Goal: Task Accomplishment & Management: Complete application form

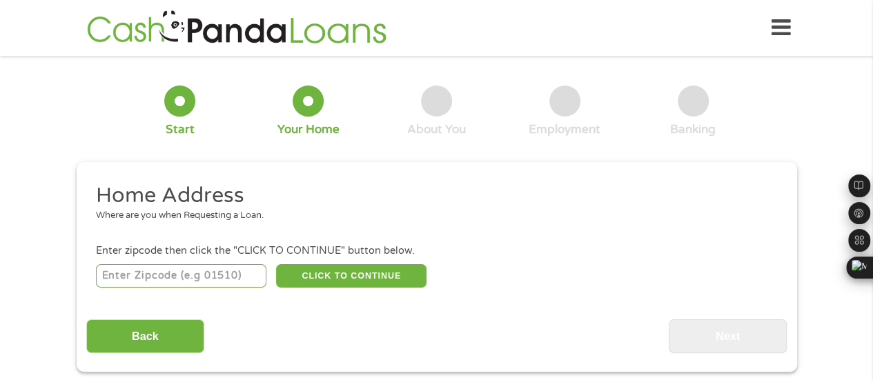
click at [117, 277] on input "number" at bounding box center [181, 275] width 170 height 23
type input "78653"
select select "[US_STATE]"
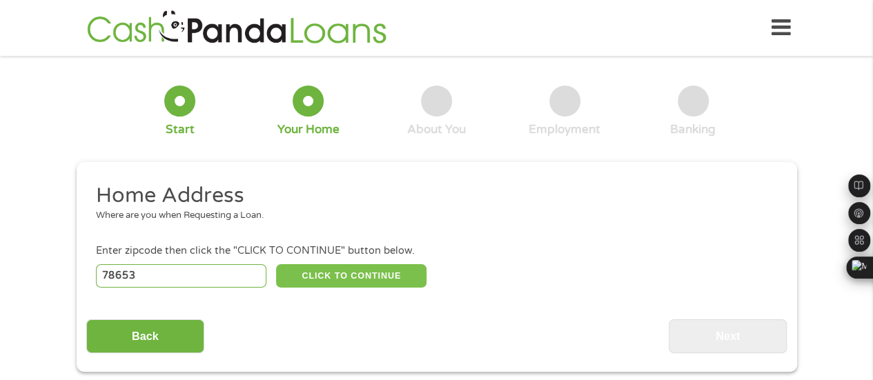
click at [340, 267] on button "CLICK TO CONTINUE" at bounding box center [351, 275] width 150 height 23
type input "78653"
type input "Manor"
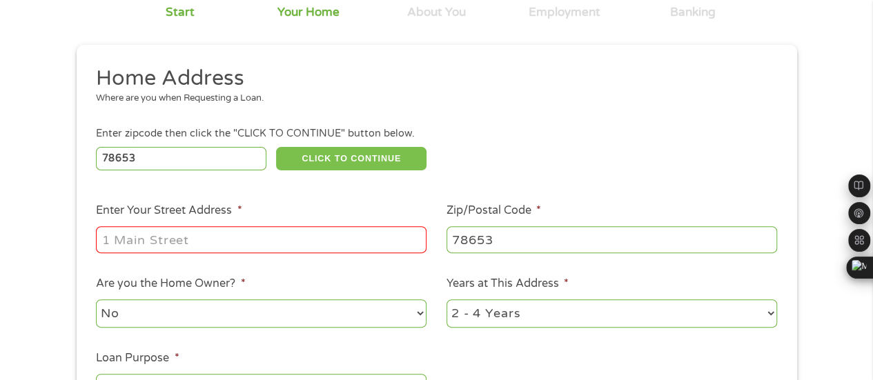
scroll to position [138, 0]
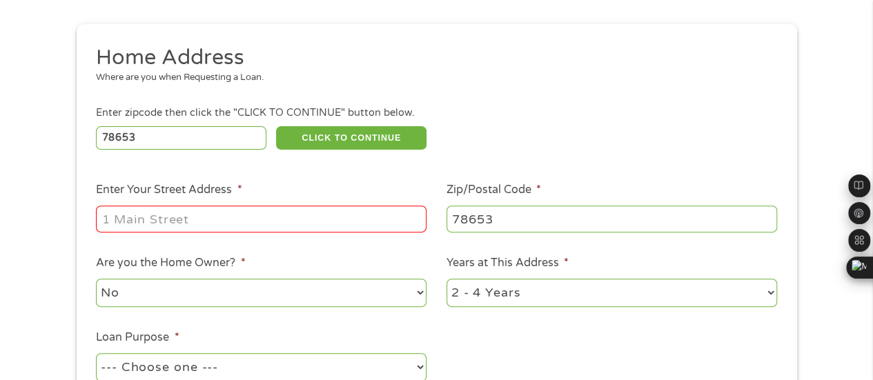
click at [115, 219] on input "Enter Your Street Address *" at bounding box center [261, 219] width 331 height 26
type input "12219 U.S. 290E"
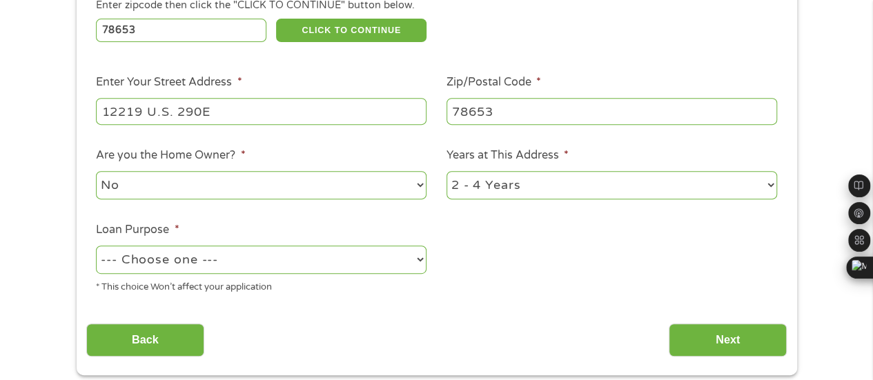
scroll to position [276, 0]
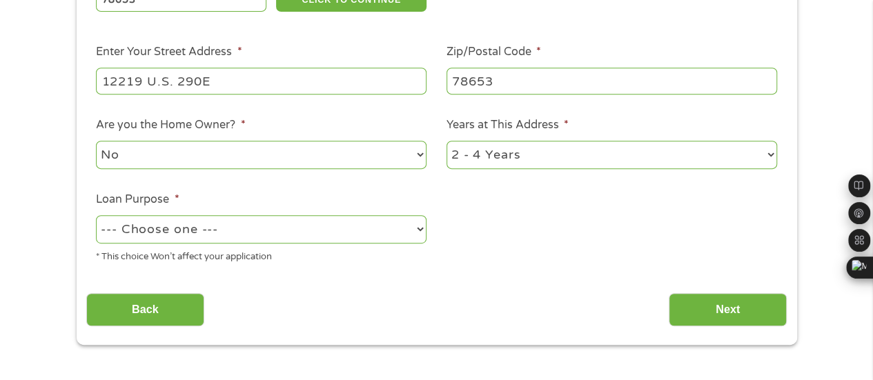
click at [280, 231] on select "--- Choose one --- Pay Bills Debt Consolidation Home Improvement Major Purchase…" at bounding box center [261, 229] width 331 height 28
select select "medicalexpenses"
click at [96, 216] on select "--- Choose one --- Pay Bills Debt Consolidation Home Improvement Major Purchase…" at bounding box center [261, 229] width 331 height 28
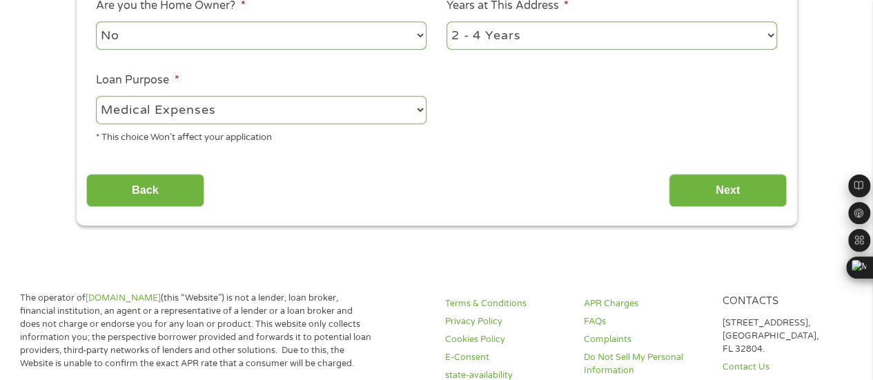
scroll to position [414, 0]
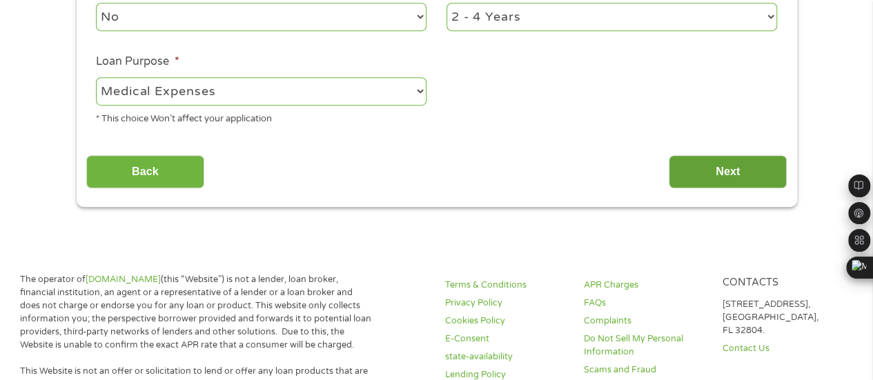
click at [708, 168] on input "Next" at bounding box center [728, 172] width 118 height 34
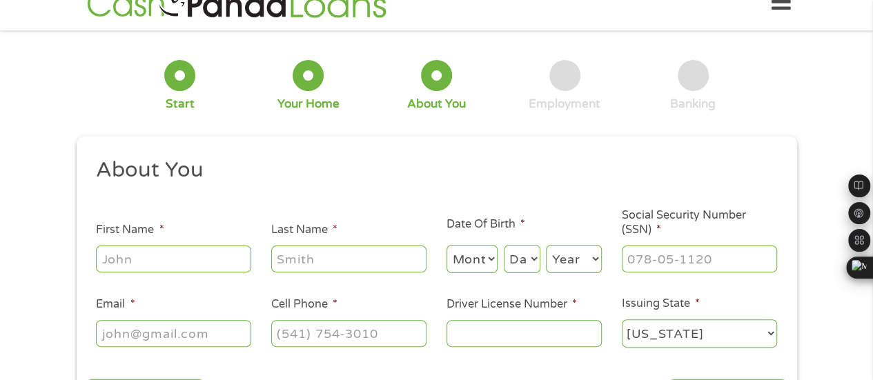
scroll to position [0, 0]
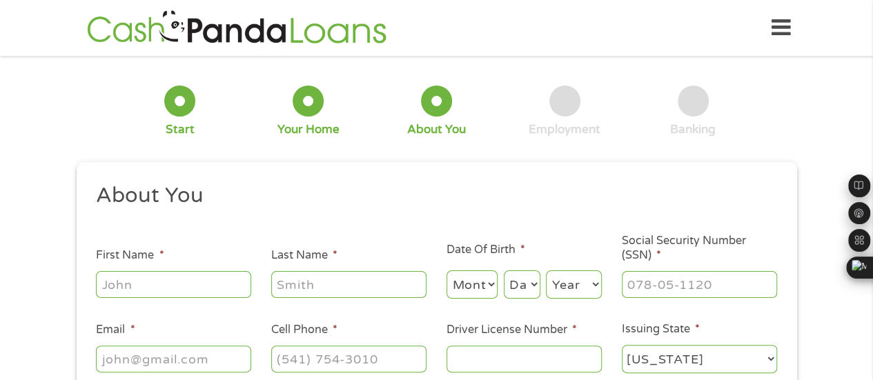
click at [111, 288] on input "First Name *" at bounding box center [173, 284] width 155 height 26
type input "[PERSON_NAME]"
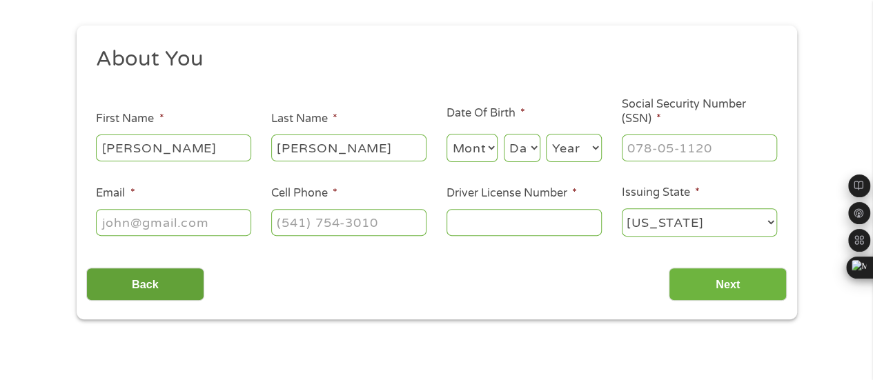
scroll to position [138, 0]
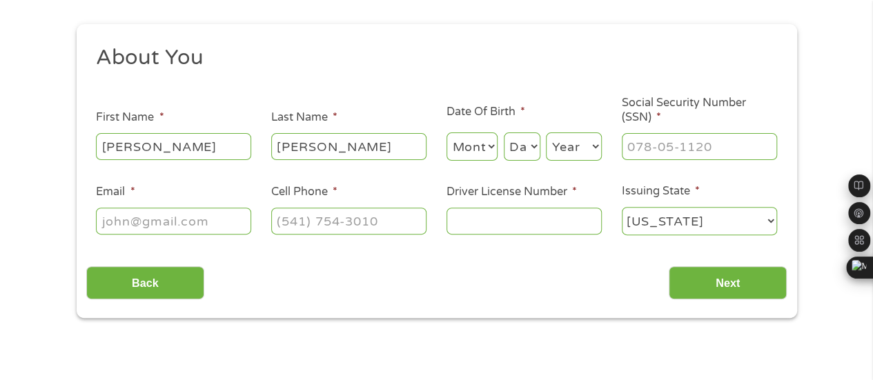
click at [467, 150] on select "Month 1 2 3 4 5 6 7 8 9 10 11 12" at bounding box center [473, 147] width 52 height 28
select select "11"
click at [447, 133] on select "Month 1 2 3 4 5 6 7 8 9 10 11 12" at bounding box center [473, 147] width 52 height 28
click at [518, 143] on select "Day 1 2 3 4 5 6 7 8 9 10 11 12 13 14 15 16 17 18 19 20 21 22 23 24 25 26 27 28 …" at bounding box center [522, 147] width 37 height 28
select select "23"
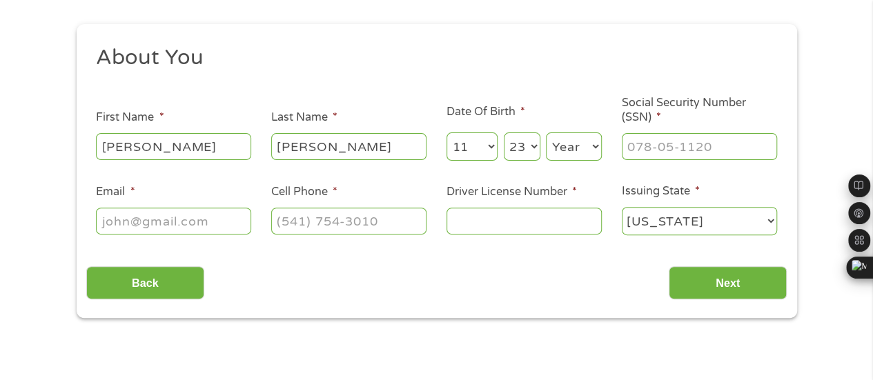
click at [504, 133] on select "Day 1 2 3 4 5 6 7 8 9 10 11 12 13 14 15 16 17 18 19 20 21 22 23 24 25 26 27 28 …" at bounding box center [522, 147] width 37 height 28
click at [565, 147] on select "Year [DATE] 2006 2005 2004 2003 2002 2001 2000 1999 1998 1997 1996 1995 1994 19…" at bounding box center [574, 147] width 56 height 28
select select "1951"
click at [546, 133] on select "Year [DATE] 2006 2005 2004 2003 2002 2001 2000 1999 1998 1997 1996 1995 1994 19…" at bounding box center [574, 147] width 56 height 28
click at [629, 153] on input "___-__-____" at bounding box center [699, 146] width 155 height 26
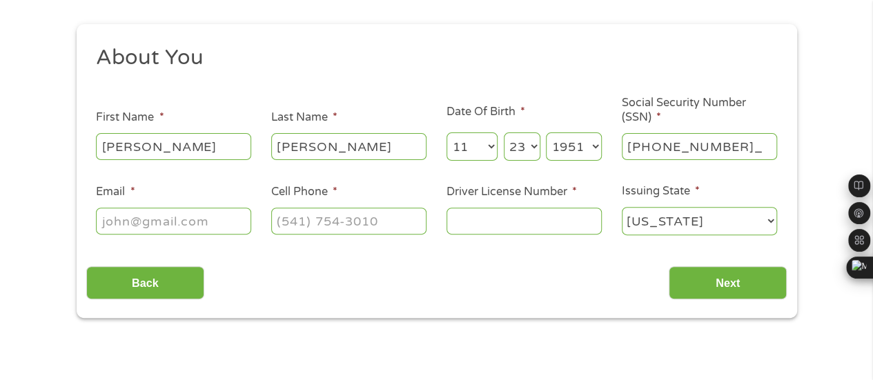
type input "276-52-9420"
click at [108, 220] on input "Email *" at bounding box center [173, 221] width 155 height 26
click at [106, 222] on input "Email *" at bounding box center [173, 221] width 155 height 26
type input "[EMAIL_ADDRESS][DOMAIN_NAME]"
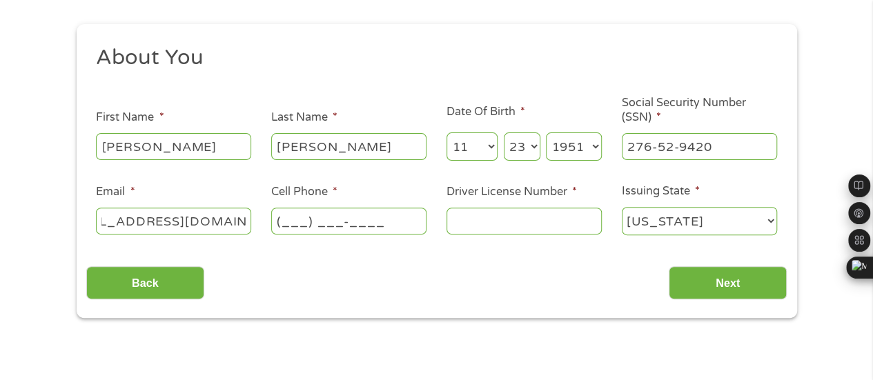
scroll to position [0, 0]
click at [278, 220] on input "(___) ___-____" at bounding box center [348, 221] width 155 height 26
type input "[PHONE_NUMBER]"
click at [451, 219] on input "Driver License Number *" at bounding box center [524, 221] width 155 height 26
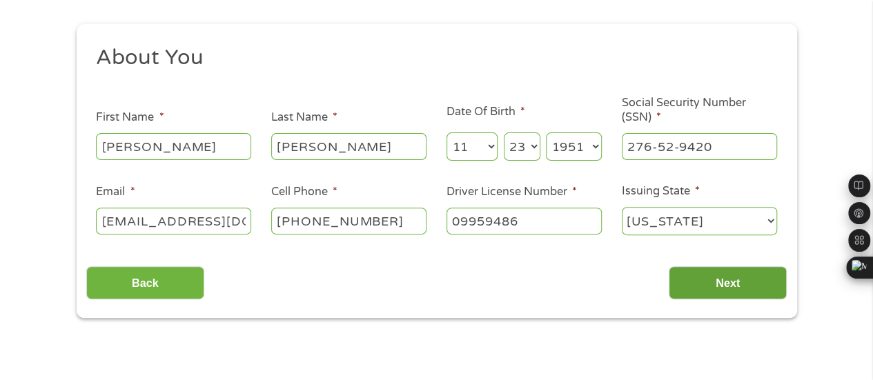
type input "09959486"
click at [715, 277] on input "Next" at bounding box center [728, 283] width 118 height 34
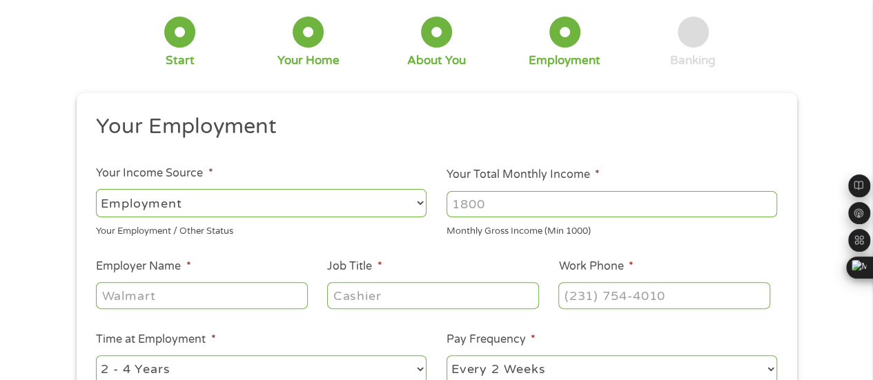
scroll to position [138, 0]
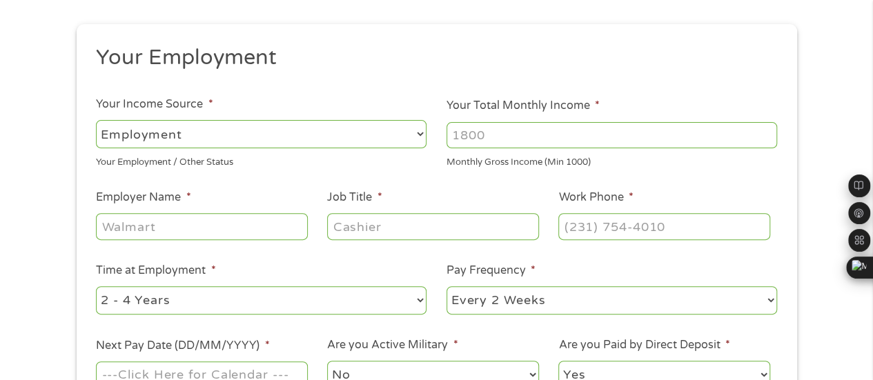
click at [326, 135] on select "--- Choose one --- Employment [DEMOGRAPHIC_DATA] Benefits" at bounding box center [261, 134] width 331 height 28
click at [96, 120] on select "--- Choose one --- Employment [DEMOGRAPHIC_DATA] Benefits" at bounding box center [261, 134] width 331 height 28
click at [512, 133] on input "Your Total Monthly Income *" at bounding box center [612, 135] width 331 height 26
type input "5300"
click at [114, 230] on input "Employer Name *" at bounding box center [201, 226] width 211 height 26
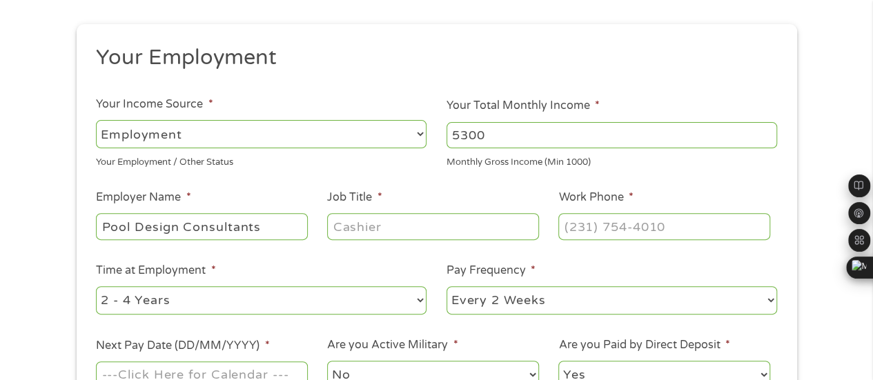
type input "Pool Design Consultants"
click at [341, 229] on input "Job Title *" at bounding box center [432, 226] width 211 height 26
type input "Sales Mgr"
click at [568, 230] on input "(___) ___-____" at bounding box center [663, 226] width 211 height 26
type input "[PHONE_NUMBER]"
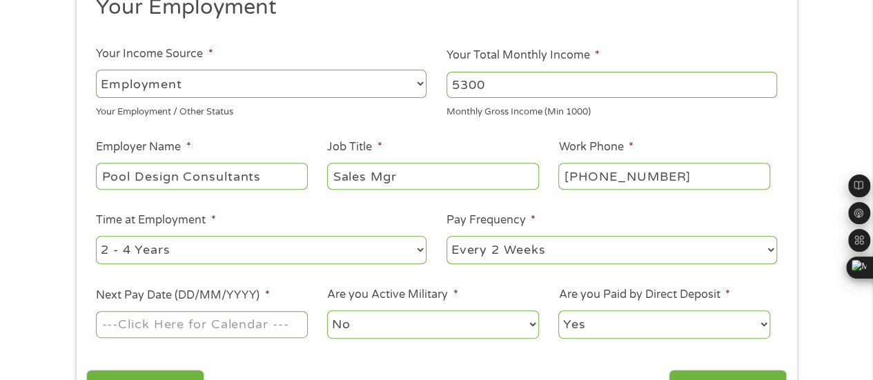
scroll to position [207, 0]
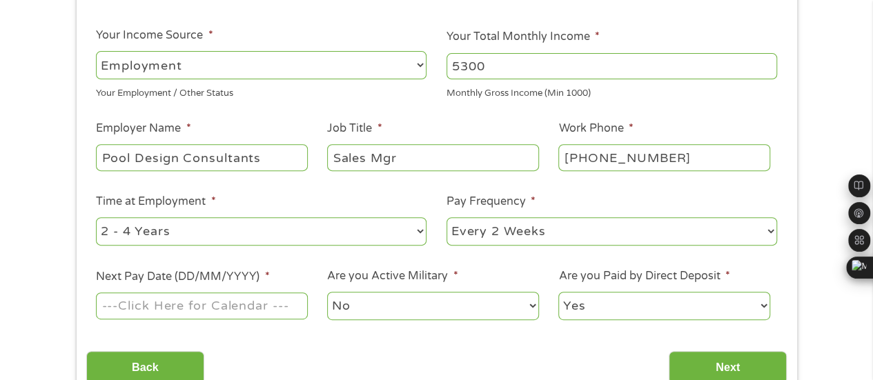
click at [390, 233] on select "--- Choose one --- 1 Year or less 1 - 2 Years 2 - 4 Years Over 4 Years" at bounding box center [261, 231] width 331 height 28
select select "60months"
click at [96, 217] on select "--- Choose one --- 1 Year or less 1 - 2 Years 2 - 4 Years Over 4 Years" at bounding box center [261, 231] width 331 height 28
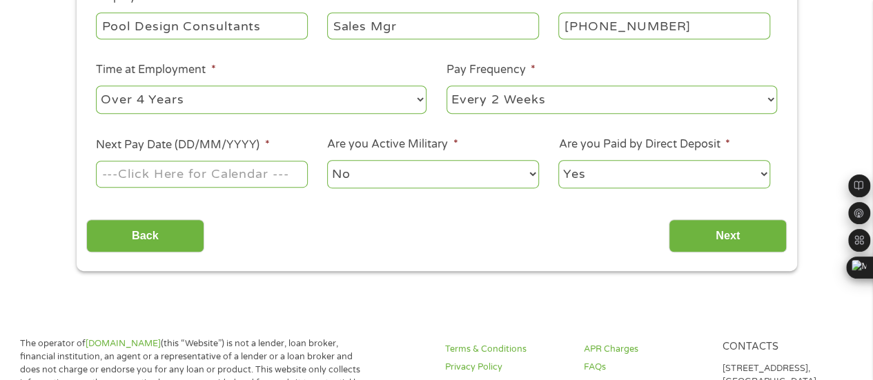
scroll to position [345, 0]
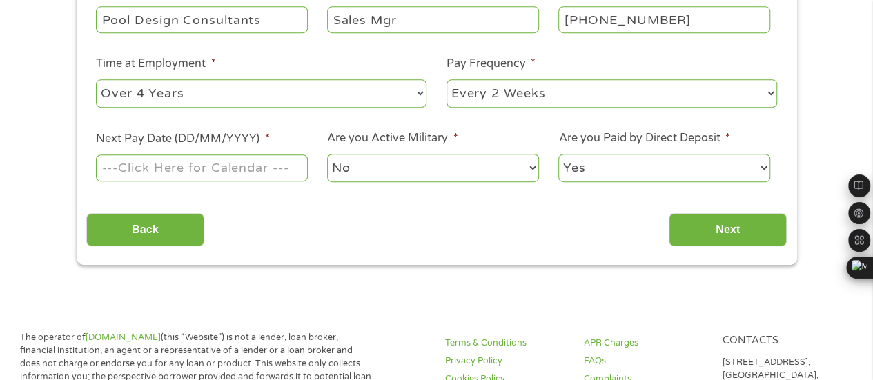
click at [194, 168] on input "Next Pay Date (DD/MM/YYYY) *" at bounding box center [201, 168] width 211 height 26
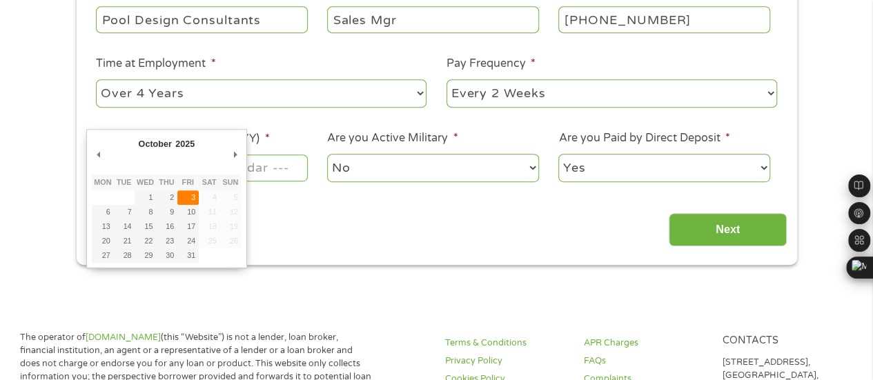
type input "[DATE]"
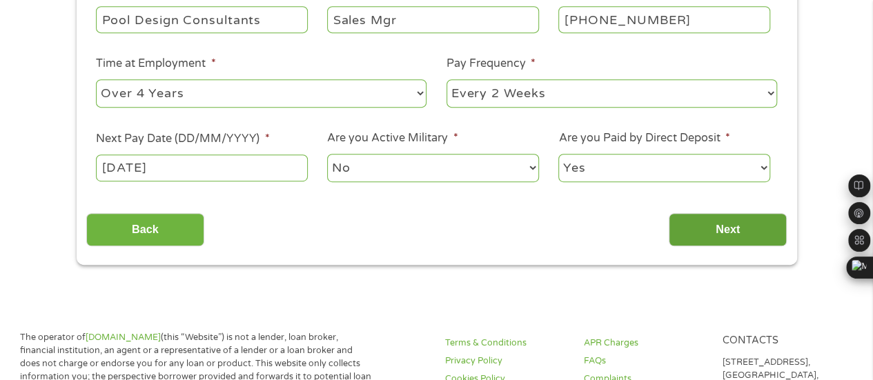
click at [728, 227] on input "Next" at bounding box center [728, 230] width 118 height 34
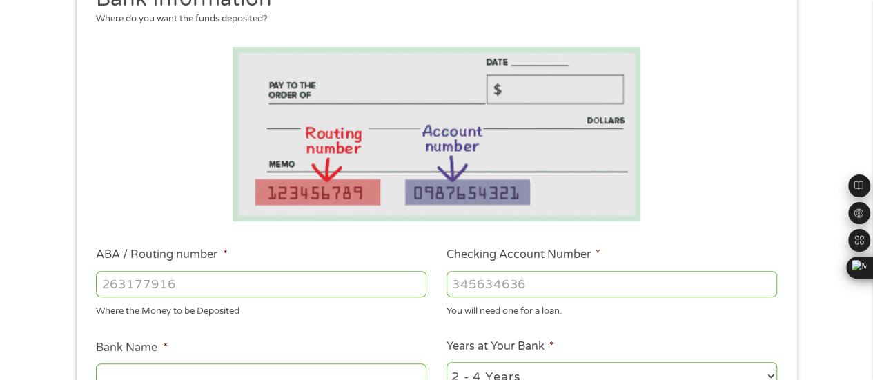
scroll to position [6, 6]
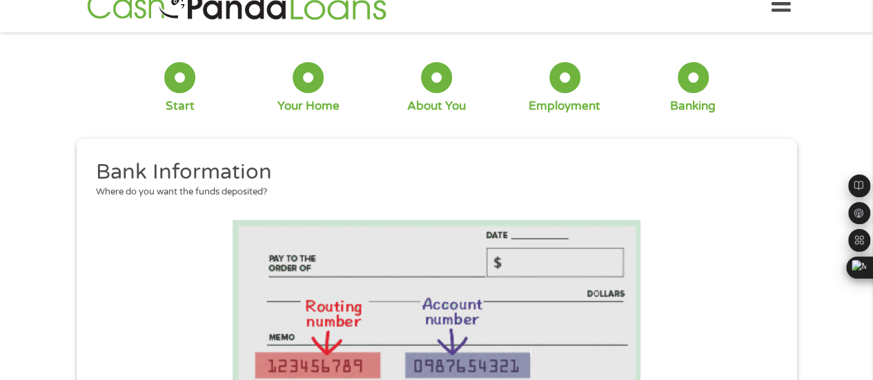
click at [724, 228] on li at bounding box center [436, 307] width 701 height 175
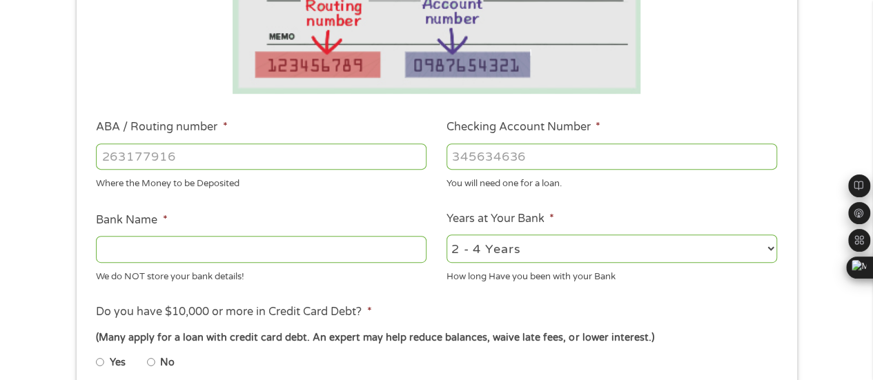
scroll to position [345, 0]
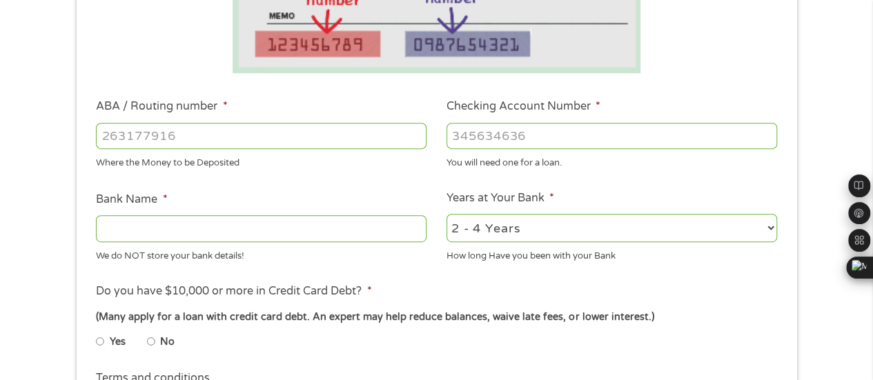
click at [213, 130] on input "ABA / Routing number *" at bounding box center [261, 136] width 331 height 26
type input "111000025"
type input "BANK OF AMERICA NA"
type input "111000025"
click at [451, 137] on input "Checking Account Number *" at bounding box center [612, 136] width 331 height 26
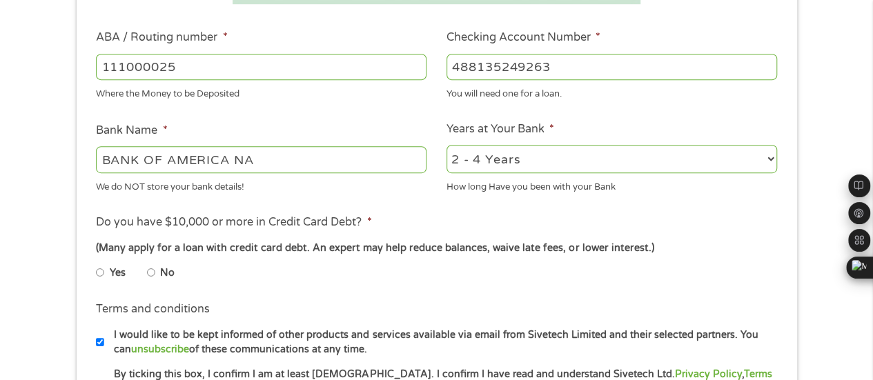
scroll to position [483, 0]
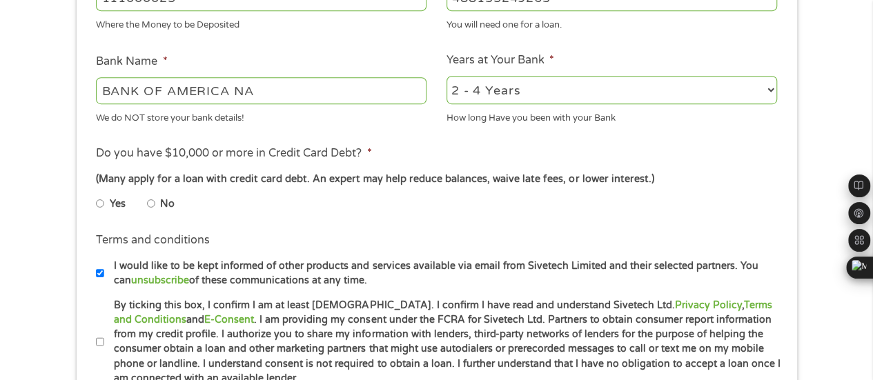
type input "488135249263"
click at [151, 201] on input "No" at bounding box center [151, 204] width 8 height 22
radio input "true"
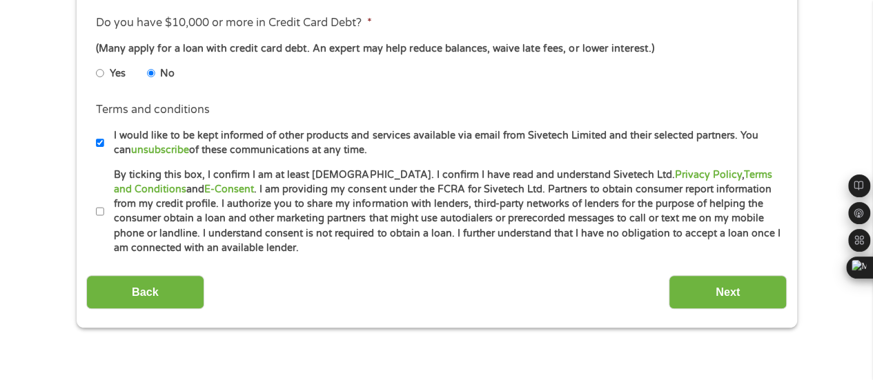
scroll to position [621, 0]
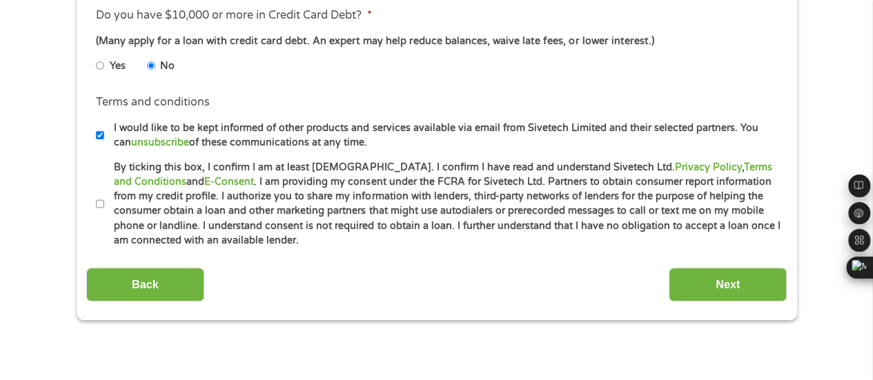
click at [98, 204] on input "By ticking this box, I confirm I am at least [DEMOGRAPHIC_DATA]. I confirm I ha…" at bounding box center [100, 204] width 8 height 22
checkbox input "true"
click at [718, 285] on input "Next" at bounding box center [728, 285] width 118 height 34
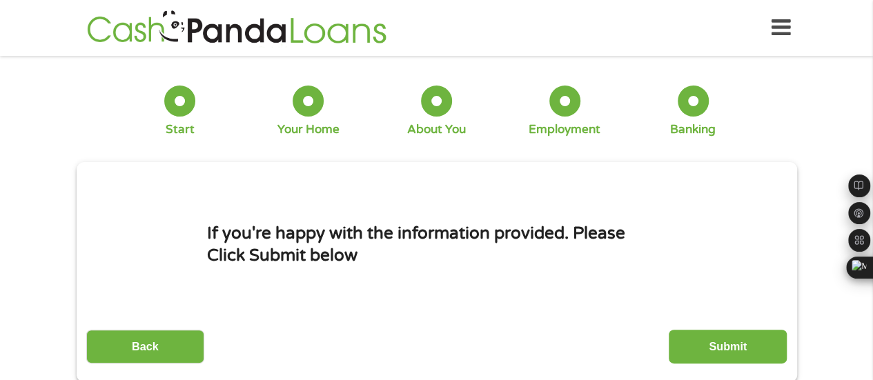
scroll to position [0, 0]
click at [726, 340] on input "Submit" at bounding box center [728, 347] width 118 height 34
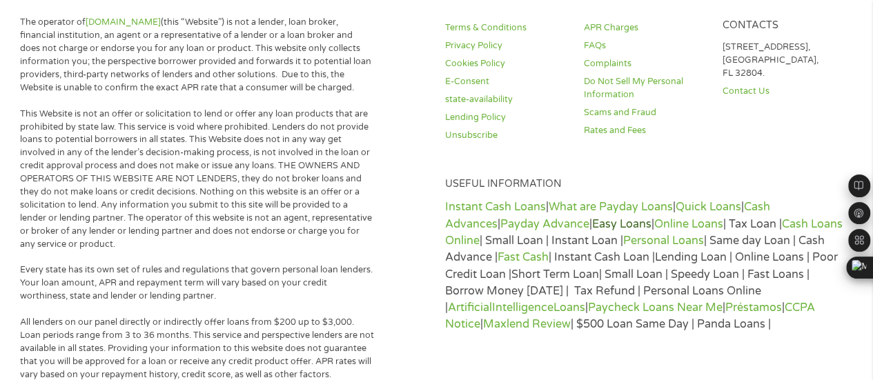
scroll to position [621, 0]
